Goal: Task Accomplishment & Management: Use online tool/utility

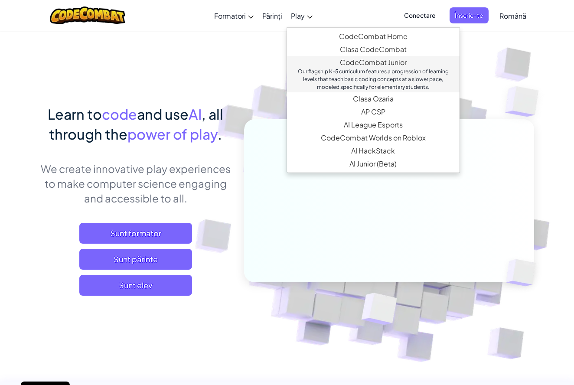
click at [333, 71] on div "Our flagship K-5 curriculum features a progression of learning levels that teac…" at bounding box center [373, 79] width 155 height 23
click at [354, 68] on div "Our flagship K-5 curriculum features a progression of learning levels that teac…" at bounding box center [373, 79] width 155 height 23
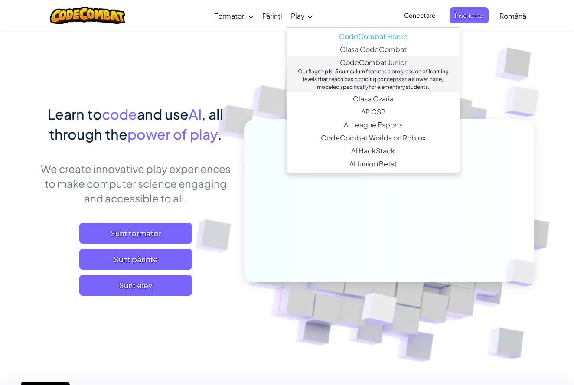
click at [354, 68] on div "Our flagship K-5 curriculum features a progression of learning levels that teac…" at bounding box center [373, 79] width 155 height 23
select select "ro"
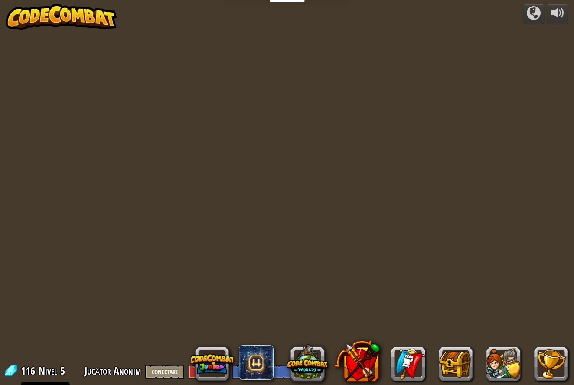
select select "ro"
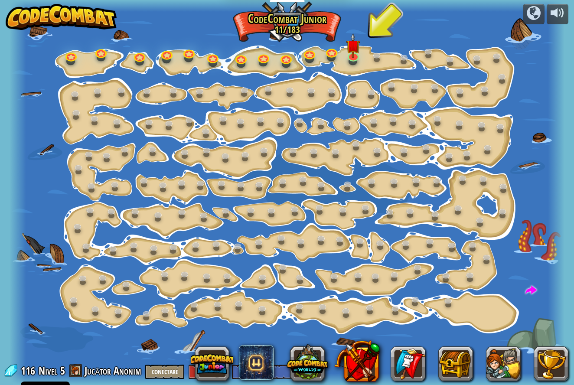
click at [354, 67] on div at bounding box center [287, 192] width 555 height 385
click at [313, 72] on div at bounding box center [287, 192] width 555 height 385
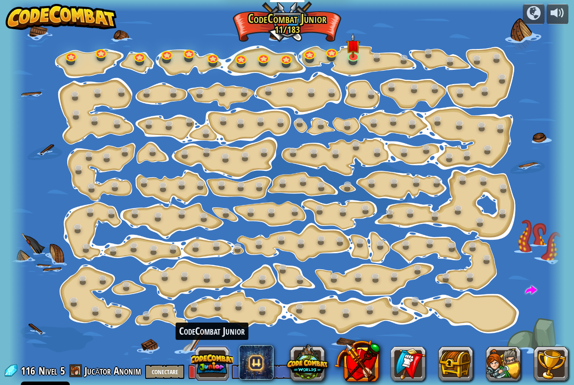
click at [211, 356] on button at bounding box center [212, 364] width 42 height 42
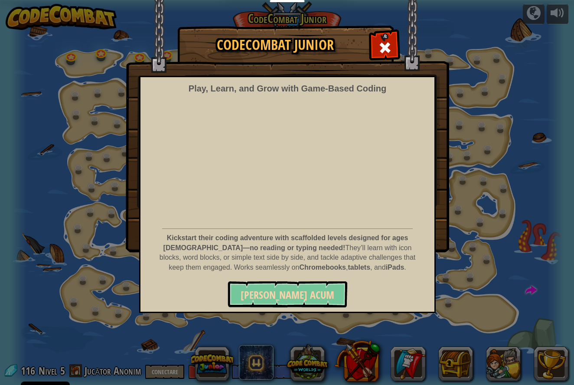
click at [294, 297] on span "Joacă acum" at bounding box center [288, 295] width 94 height 14
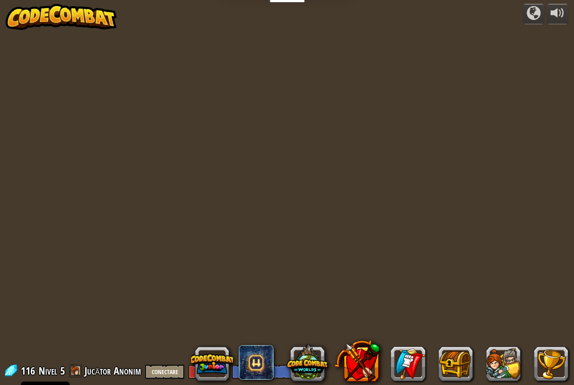
select select "ro"
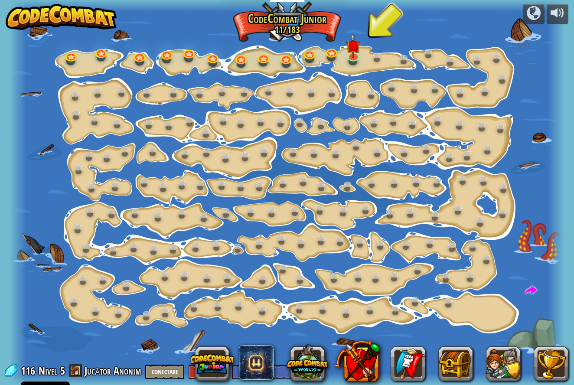
click at [164, 370] on button "Conectare" at bounding box center [164, 372] width 39 height 14
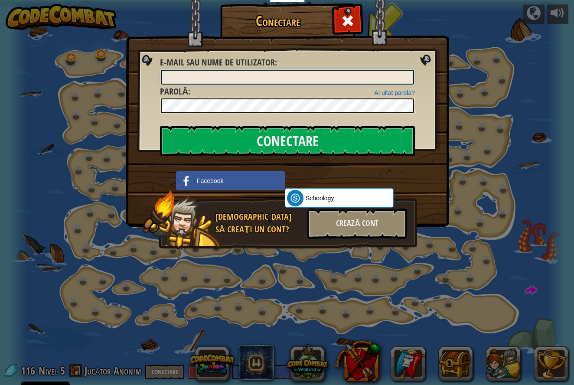
click at [202, 78] on input "E-mail sau nume de utilizator :" at bounding box center [287, 77] width 253 height 15
type input "[EMAIL_ADDRESS][DOMAIN_NAME]"
click at [309, 140] on input "Conectare" at bounding box center [287, 141] width 255 height 30
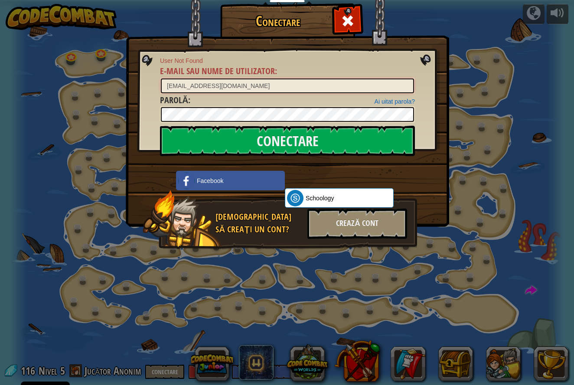
click at [248, 88] on input "[EMAIL_ADDRESS][DOMAIN_NAME]" at bounding box center [287, 85] width 253 height 15
click at [287, 141] on input "Conectare" at bounding box center [287, 141] width 255 height 30
click at [333, 180] on div "Conectează-te cu Google. Se deschide într-o filă nouă" at bounding box center [334, 179] width 98 height 19
click at [377, 233] on div "Crează cont" at bounding box center [357, 224] width 100 height 30
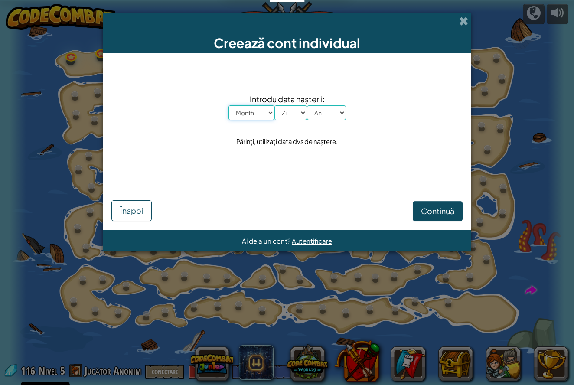
select select "10"
select select "18"
select select "1999"
click at [424, 211] on span "Continuă" at bounding box center [437, 211] width 33 height 10
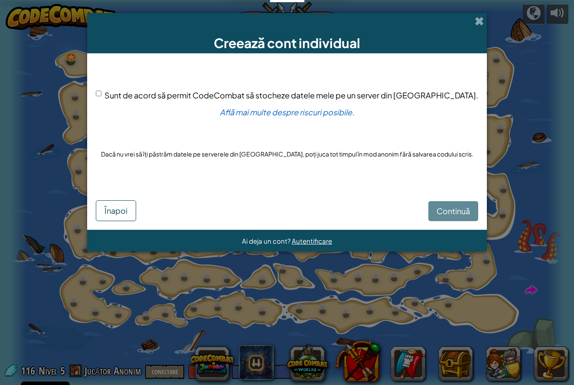
click at [101, 94] on input "Sunt de acord să permit CodeCombat să stocheze datele mele pe un server din [GE…" at bounding box center [99, 94] width 6 height 6
checkbox input "true"
click at [443, 211] on span "Continuă" at bounding box center [453, 211] width 33 height 10
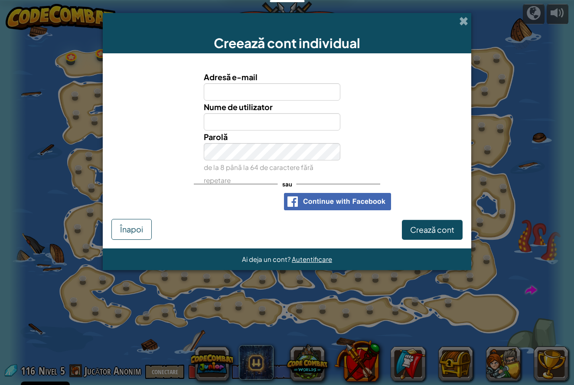
click at [241, 199] on div "Conectează-te cu Google. Se deschide într-o filă nouă" at bounding box center [229, 201] width 92 height 19
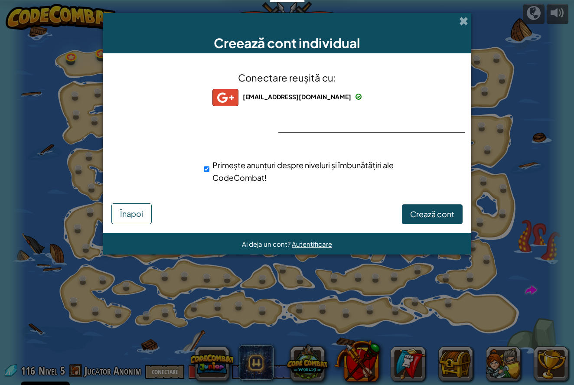
click at [433, 213] on span "Crează cont" at bounding box center [432, 214] width 44 height 10
click at [440, 215] on button "Crează cont" at bounding box center [432, 214] width 61 height 20
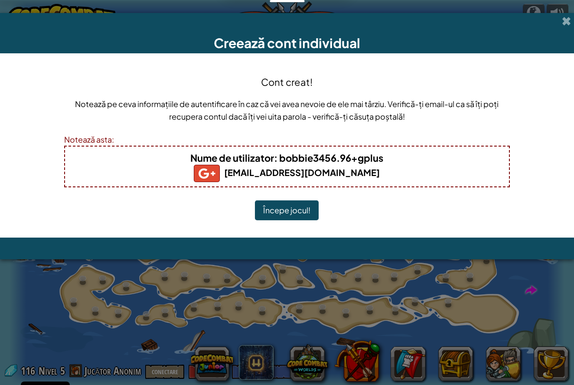
click at [312, 215] on button "Începe jocul!" at bounding box center [287, 210] width 64 height 20
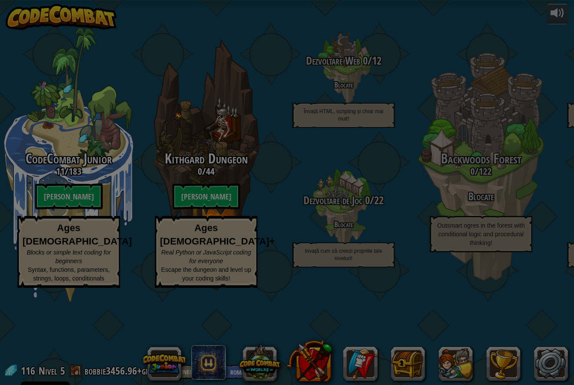
select select "ro"
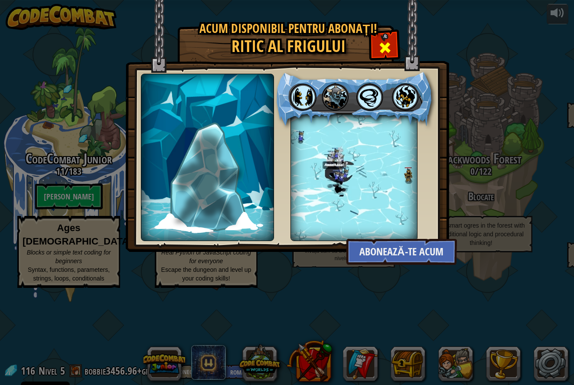
click at [391, 49] on span at bounding box center [385, 48] width 14 height 14
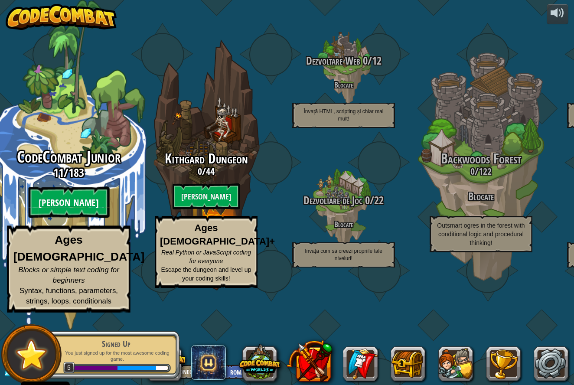
click at [75, 218] on btn "[PERSON_NAME]" at bounding box center [68, 202] width 81 height 31
select select "ro"
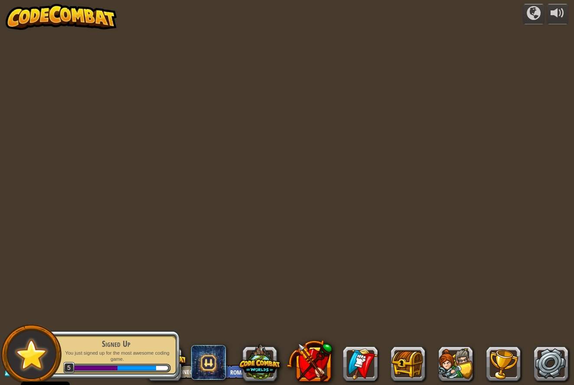
select select "ro"
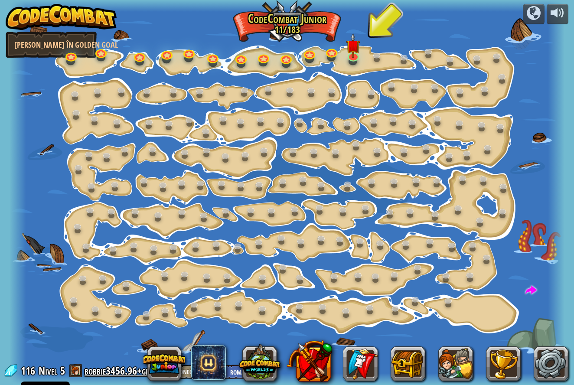
click at [86, 370] on link "bobbie3456.96+gplus" at bounding box center [124, 371] width 78 height 14
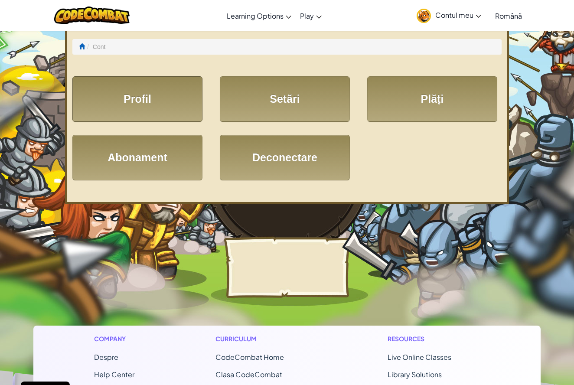
click at [155, 113] on link "Profil" at bounding box center [137, 99] width 130 height 46
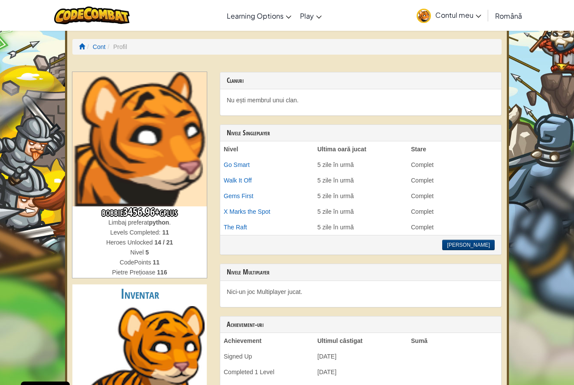
click at [427, 16] on img at bounding box center [424, 16] width 14 height 14
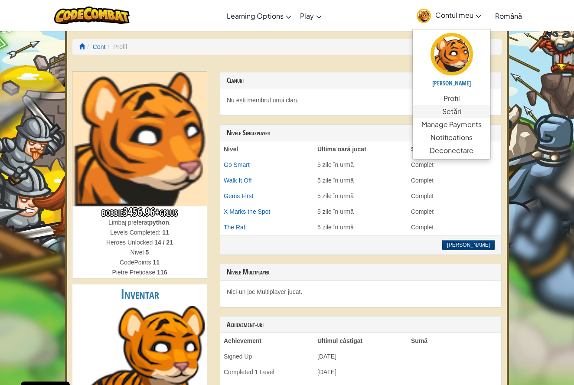
click at [450, 108] on link "Setări" at bounding box center [452, 111] width 78 height 13
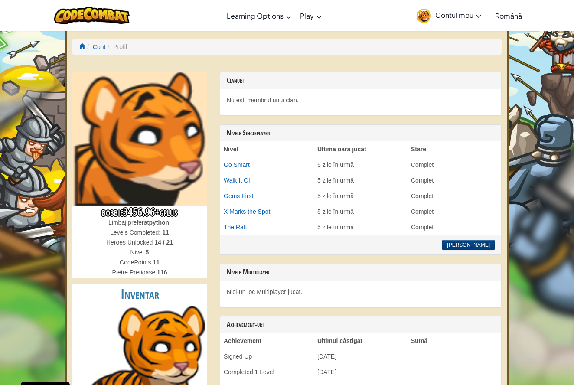
scroll to position [0, 0]
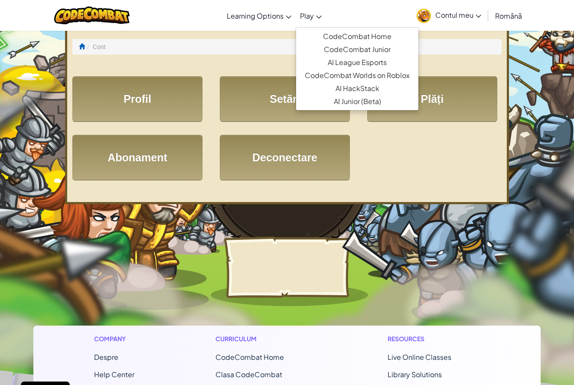
click at [305, 16] on span "Play" at bounding box center [307, 15] width 14 height 9
click at [319, 46] on link "CodeCombat Junior" at bounding box center [357, 49] width 122 height 13
select select "ro"
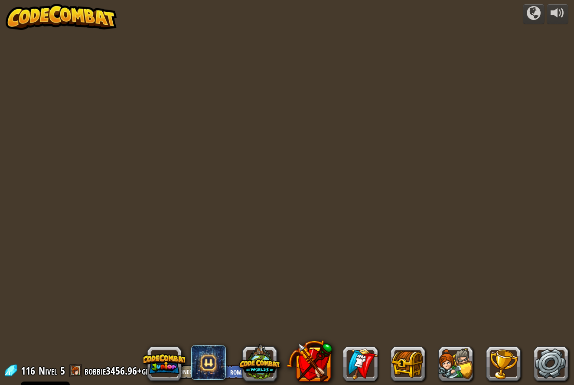
select select "ro"
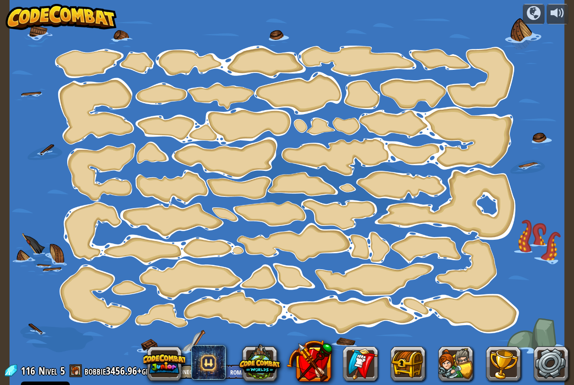
select select "ro"
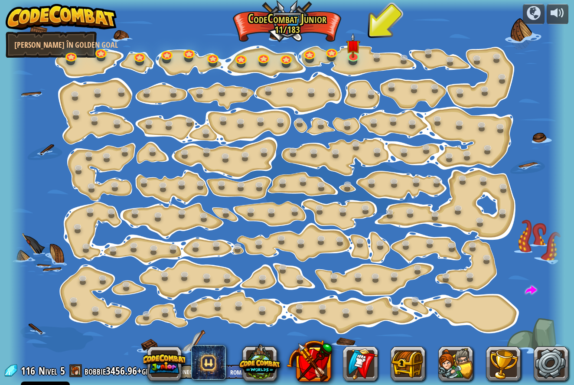
click at [72, 374] on span at bounding box center [75, 370] width 13 height 13
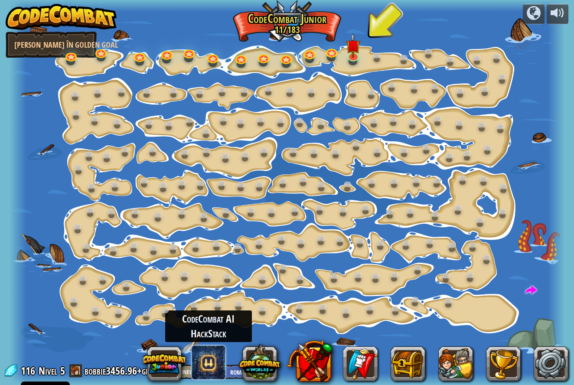
click at [213, 374] on span at bounding box center [208, 362] width 35 height 35
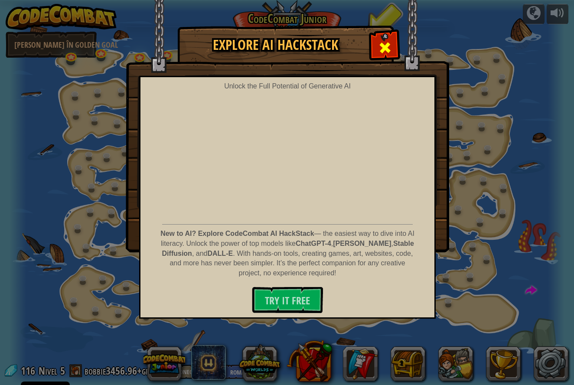
click at [390, 43] on span at bounding box center [385, 48] width 14 height 14
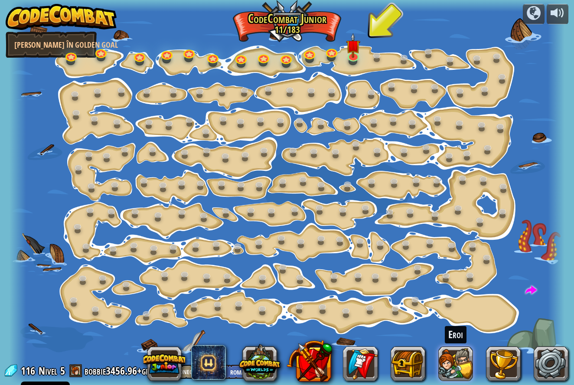
click at [460, 352] on button at bounding box center [455, 363] width 35 height 35
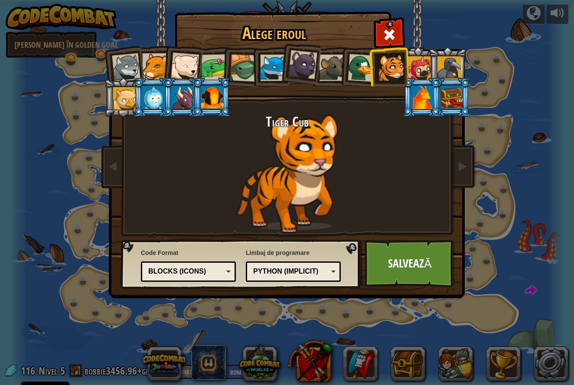
click at [213, 276] on div "Blocks (Icons)" at bounding box center [185, 272] width 75 height 10
click at [394, 268] on link "Salvează" at bounding box center [410, 264] width 91 height 48
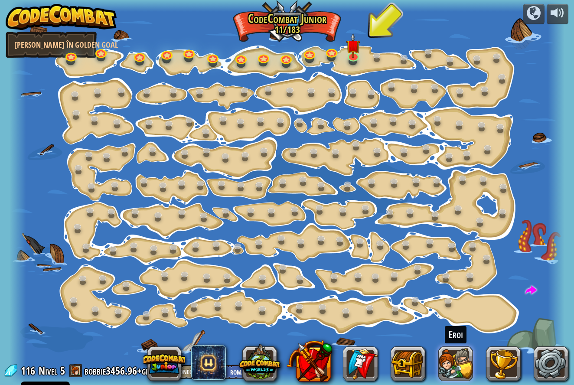
click at [460, 361] on button at bounding box center [455, 363] width 35 height 35
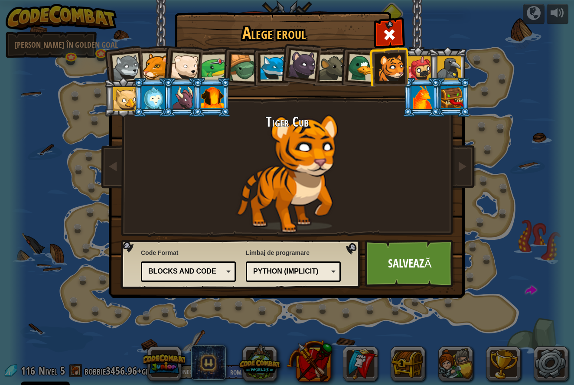
click at [214, 271] on div "Blocks and code" at bounding box center [185, 272] width 75 height 10
click at [225, 304] on div "Alege eroul 116 Wolf Pup Cougar Polar Bear Cub Frog Turtle Blue Fox Panther Cub…" at bounding box center [287, 192] width 574 height 385
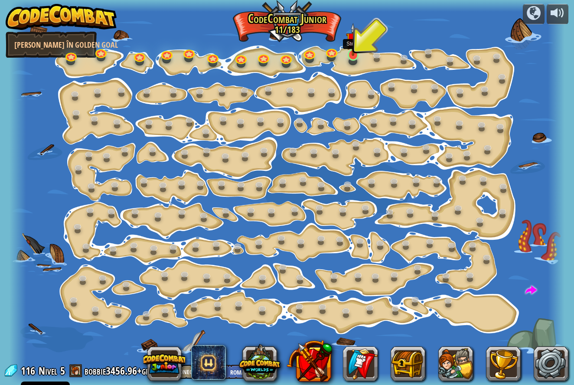
click at [353, 59] on link at bounding box center [353, 54] width 17 height 17
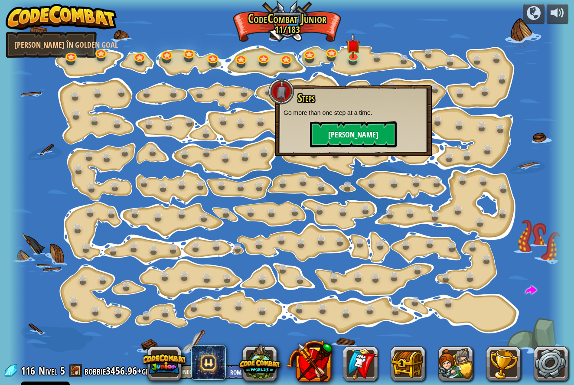
click at [371, 128] on button "[PERSON_NAME]" at bounding box center [353, 134] width 87 height 26
